Goal: Transaction & Acquisition: Purchase product/service

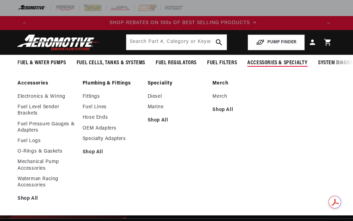
scroll to position [0, 580]
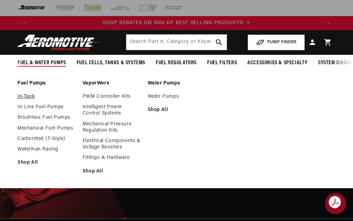
click at [27, 100] on link "In-Tank" at bounding box center [46, 97] width 58 height 6
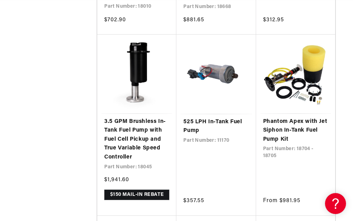
scroll to position [0, 580]
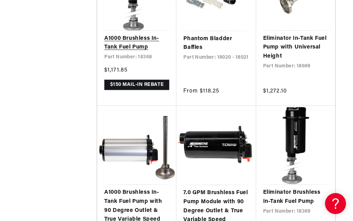
scroll to position [2659, 0]
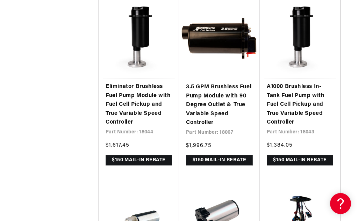
scroll to position [0, 886]
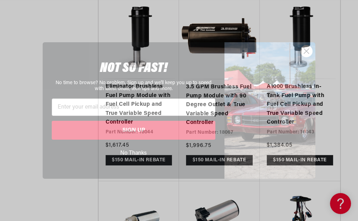
click at [303, 51] on circle "Close dialog" at bounding box center [307, 51] width 12 height 12
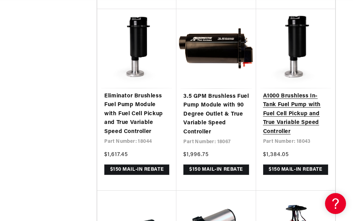
scroll to position [0, 0]
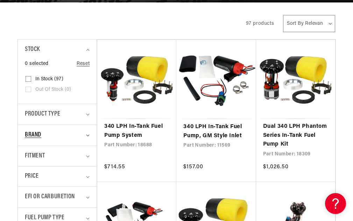
click at [85, 140] on summary "Brand" at bounding box center [57, 135] width 65 height 21
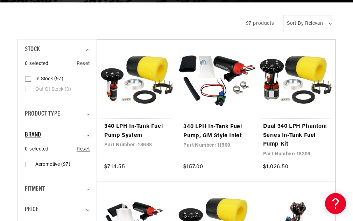
click at [85, 140] on summary "Brand" at bounding box center [57, 135] width 65 height 21
